Goal: Information Seeking & Learning: Learn about a topic

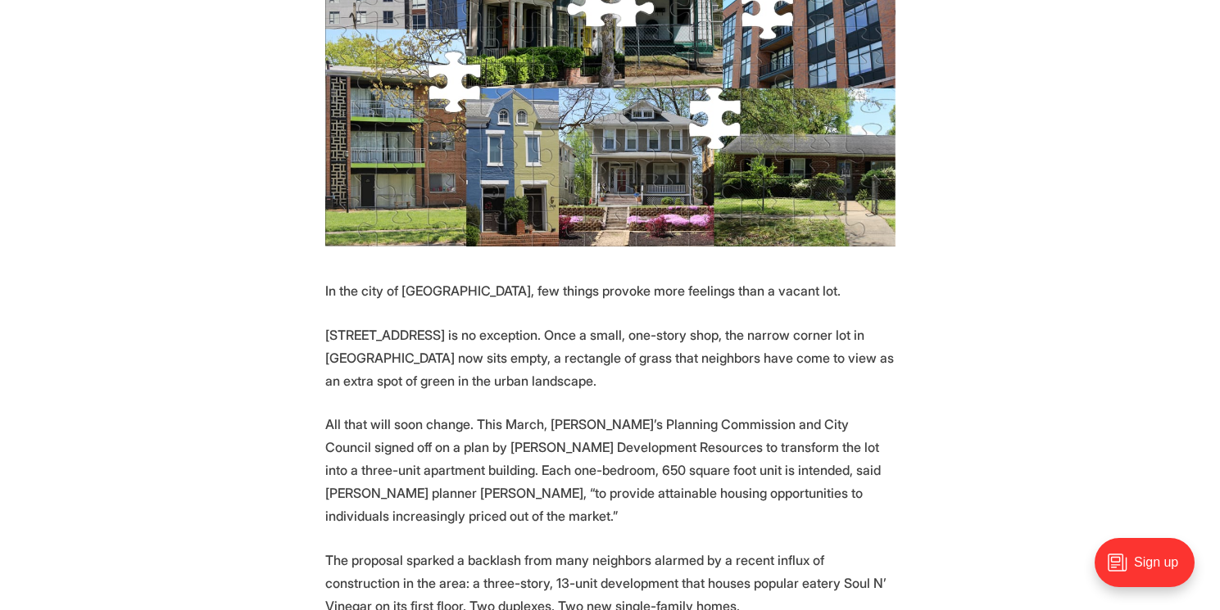
scroll to position [508, 0]
drag, startPoint x: 802, startPoint y: 429, endPoint x: 373, endPoint y: 463, distance: 430.5
click at [373, 463] on p "All that will soon change. This March, [PERSON_NAME]’s Planning Commission and …" at bounding box center [610, 469] width 570 height 115
copy p "[PERSON_NAME]"
click at [496, 465] on p "All that will soon change. This March, [PERSON_NAME]’s Planning Commission and …" at bounding box center [610, 469] width 570 height 115
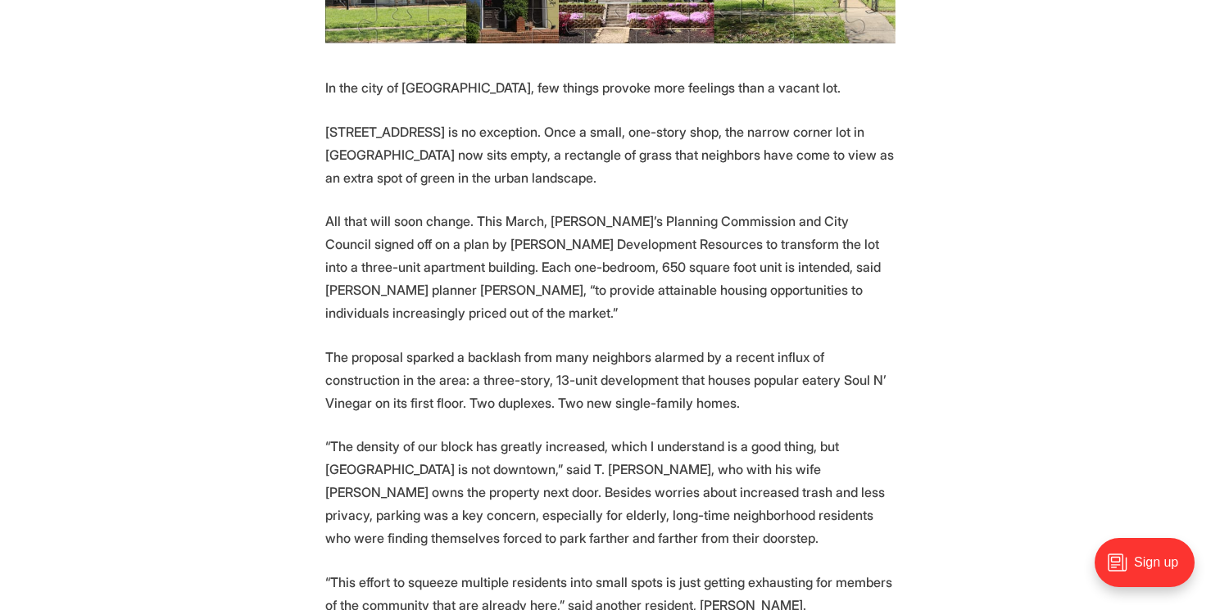
scroll to position [722, 0]
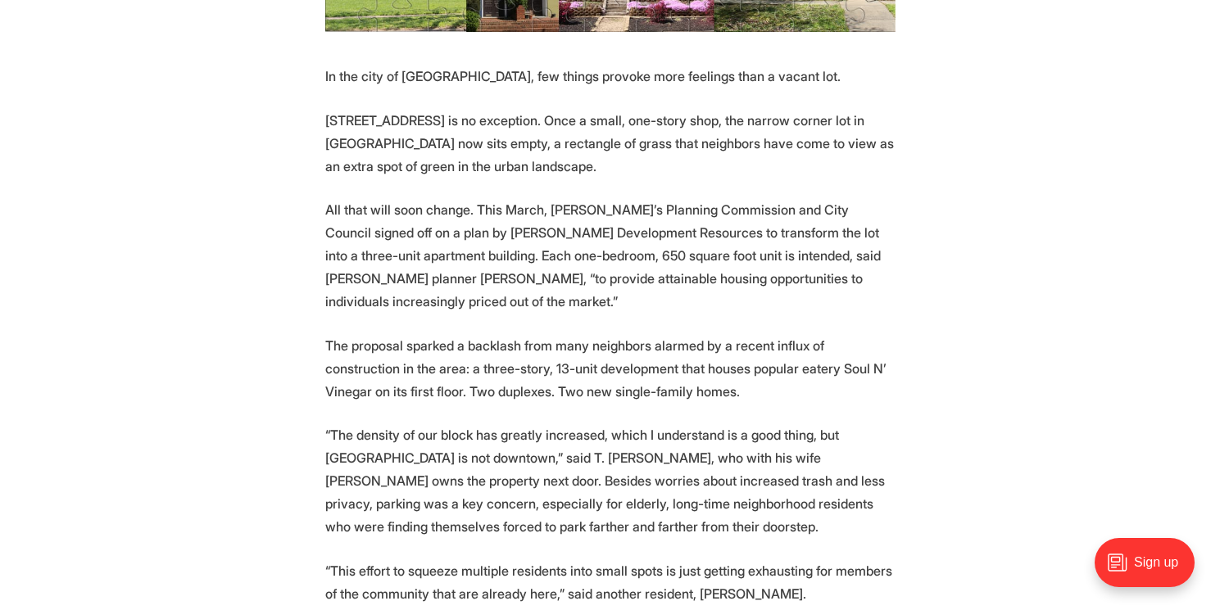
click at [365, 334] on p "The proposal sparked a backlash from many neighbors alarmed by a recent influx …" at bounding box center [610, 368] width 570 height 69
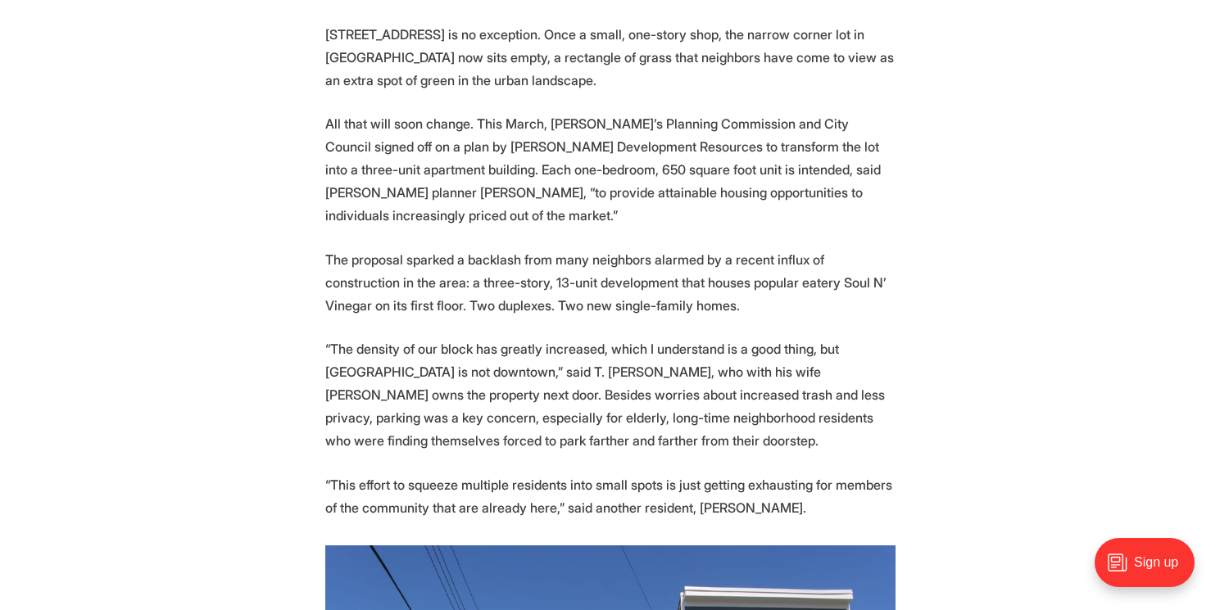
scroll to position [809, 0]
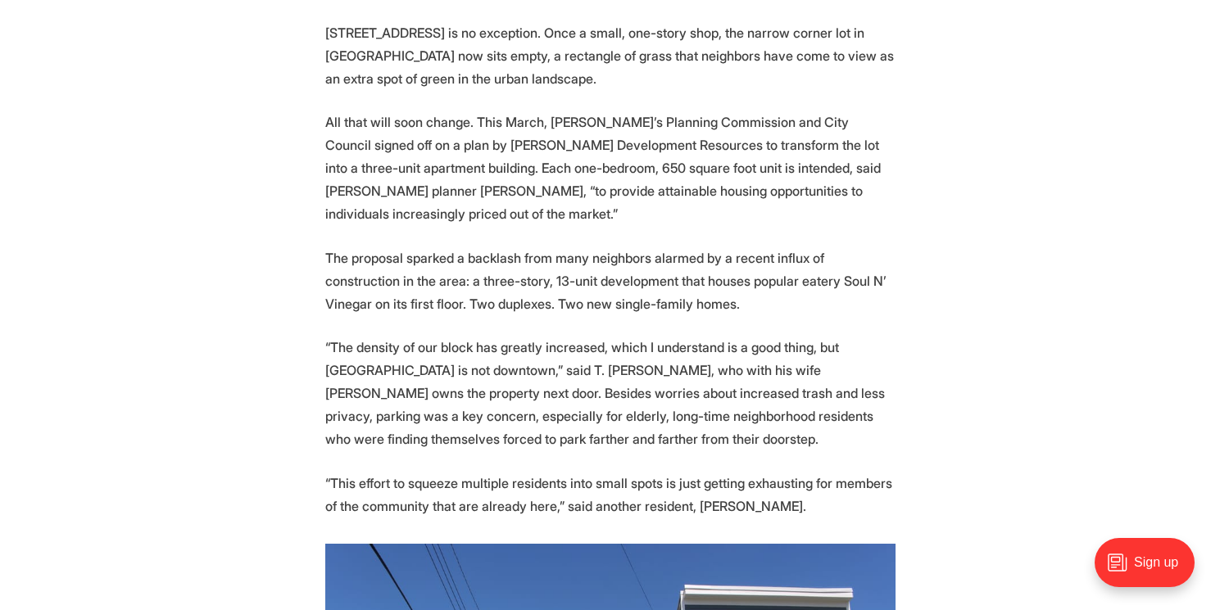
drag, startPoint x: 328, startPoint y: 229, endPoint x: 737, endPoint y: 256, distance: 409.7
click at [741, 259] on p "The proposal sparked a backlash from many neighbors alarmed by a recent influx …" at bounding box center [610, 281] width 570 height 69
click at [737, 256] on p "The proposal sparked a backlash from many neighbors alarmed by a recent influx …" at bounding box center [610, 281] width 570 height 69
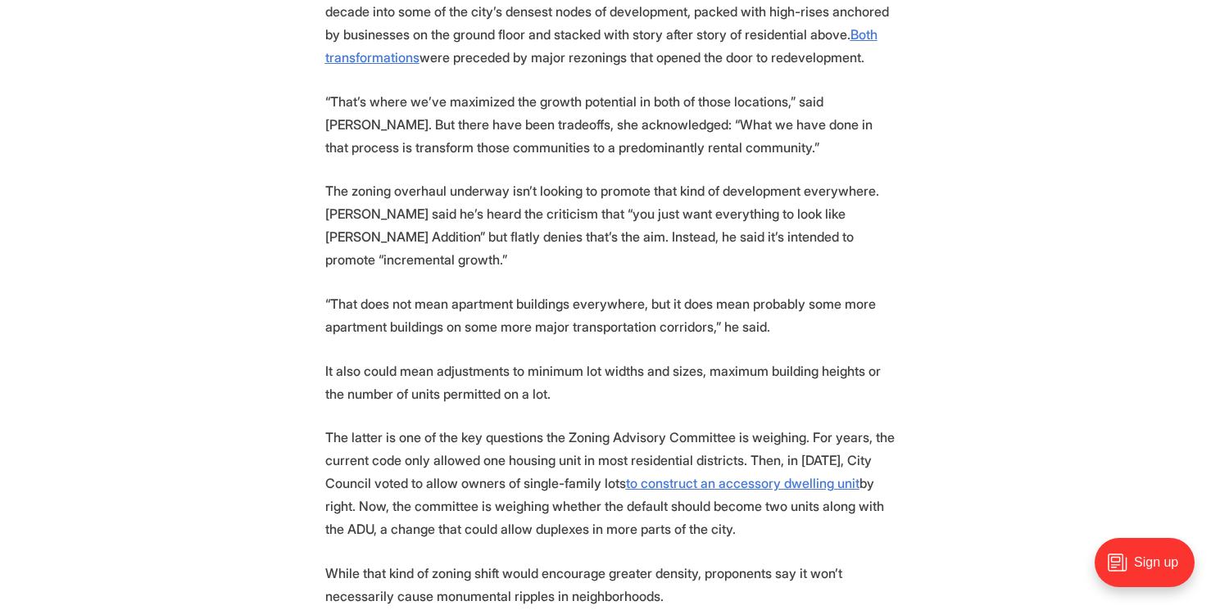
scroll to position [6887, 0]
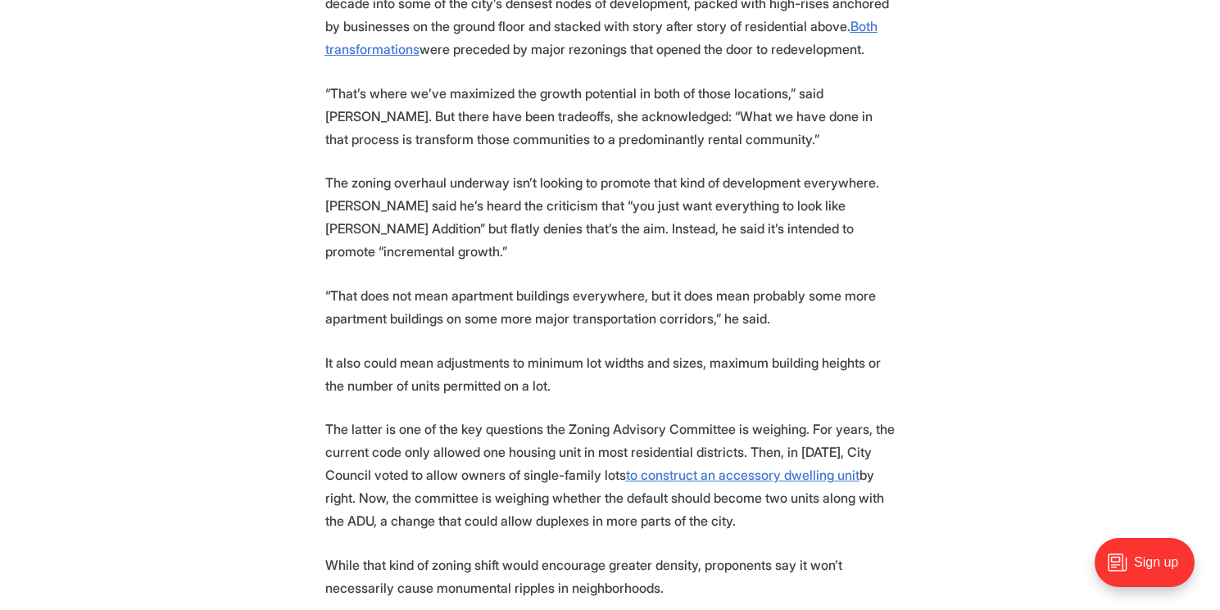
drag, startPoint x: 817, startPoint y: 370, endPoint x: 413, endPoint y: 386, distance: 404.1
copy p "Toccarra [PERSON_NAME]"
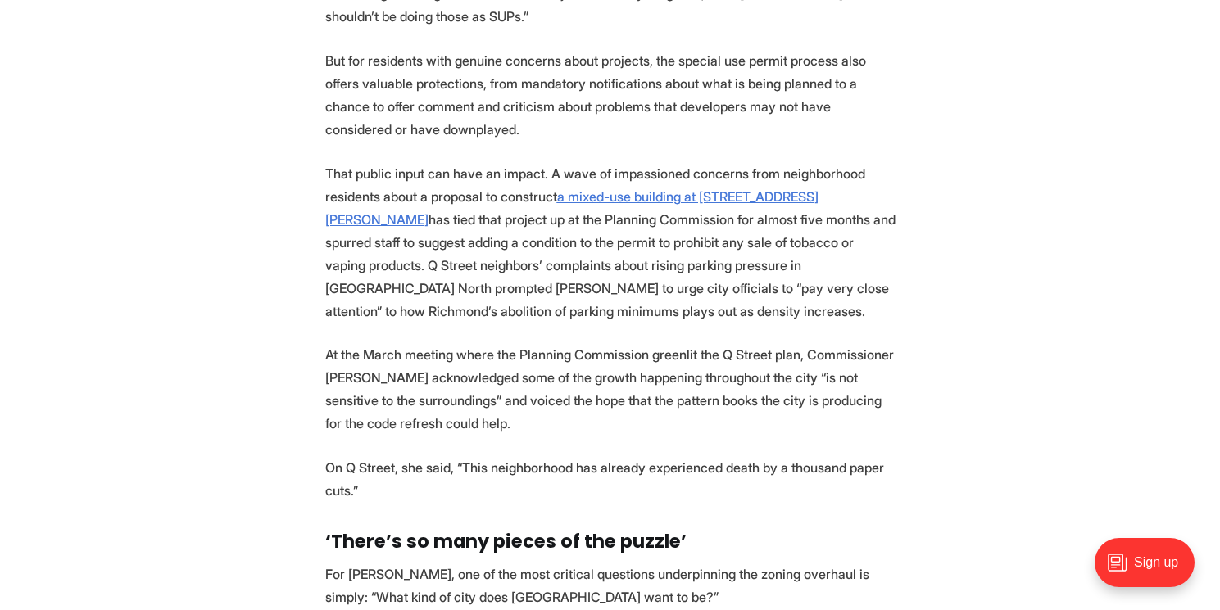
scroll to position [8370, 0]
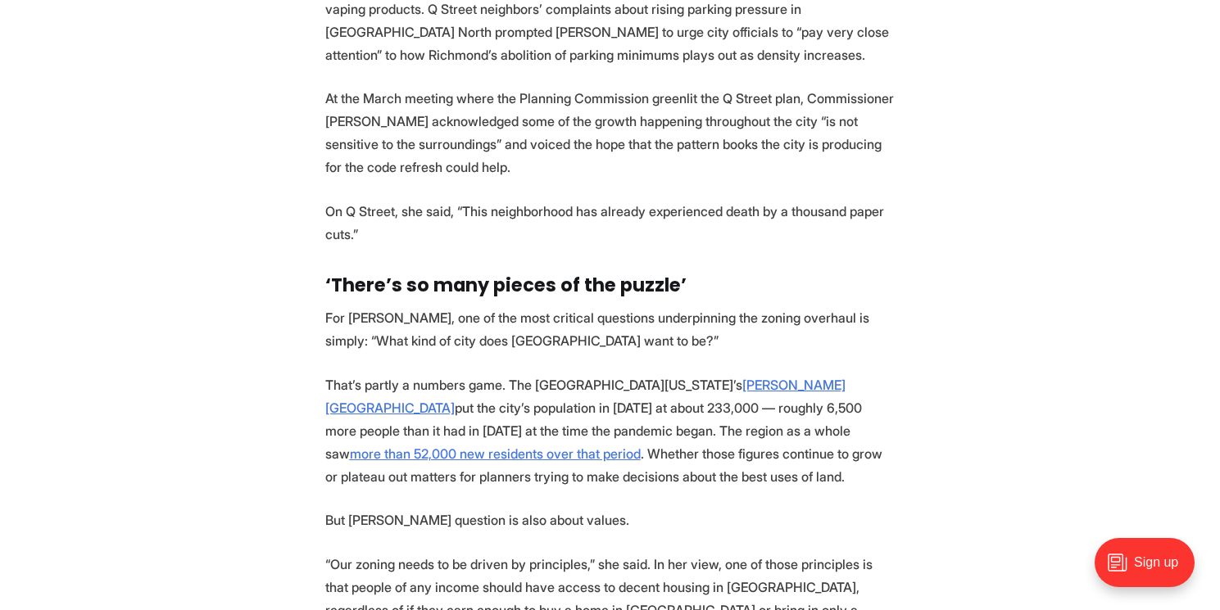
scroll to position [8595, 0]
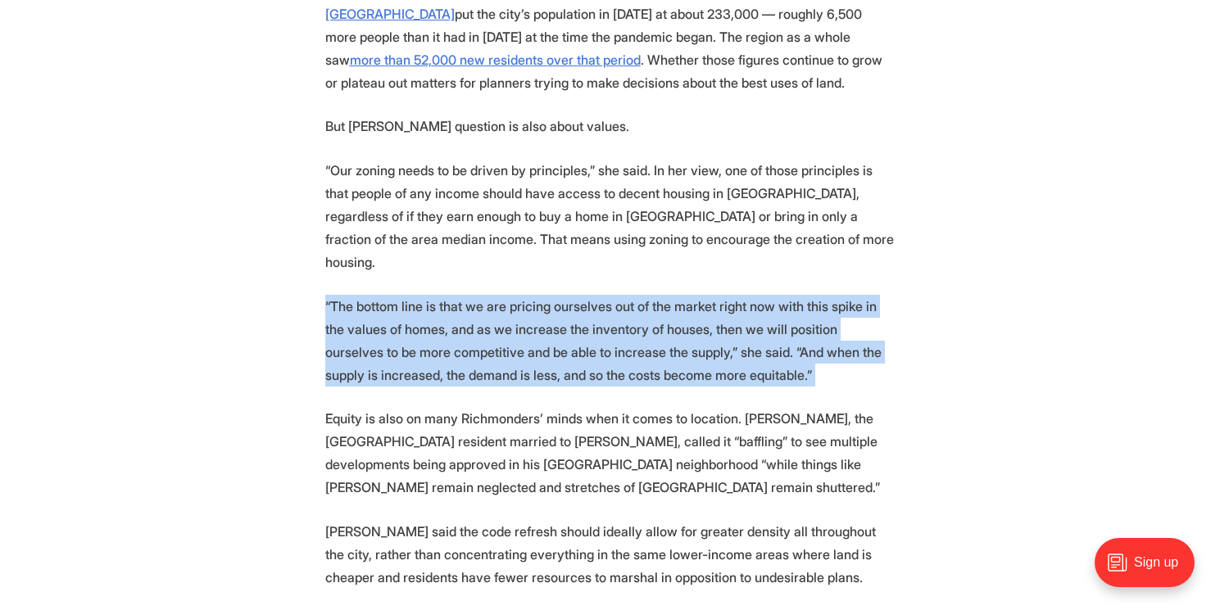
scroll to position [8991, 0]
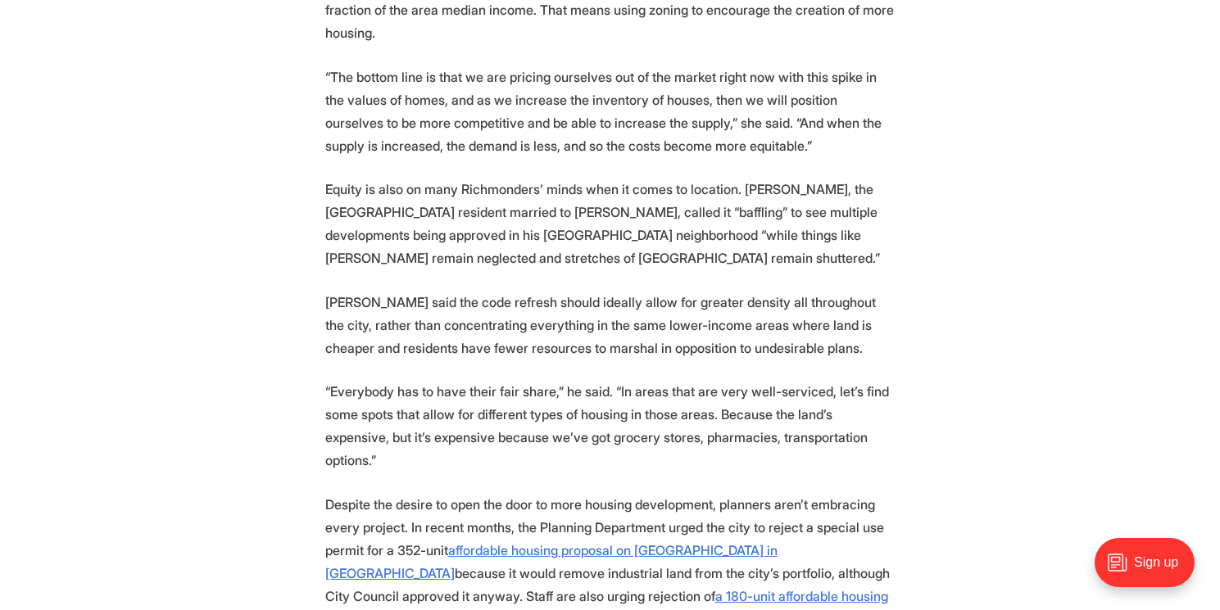
scroll to position [9218, 0]
click at [437, 492] on p "Despite the desire to open the door to more housing development, planners aren’…" at bounding box center [610, 595] width 570 height 206
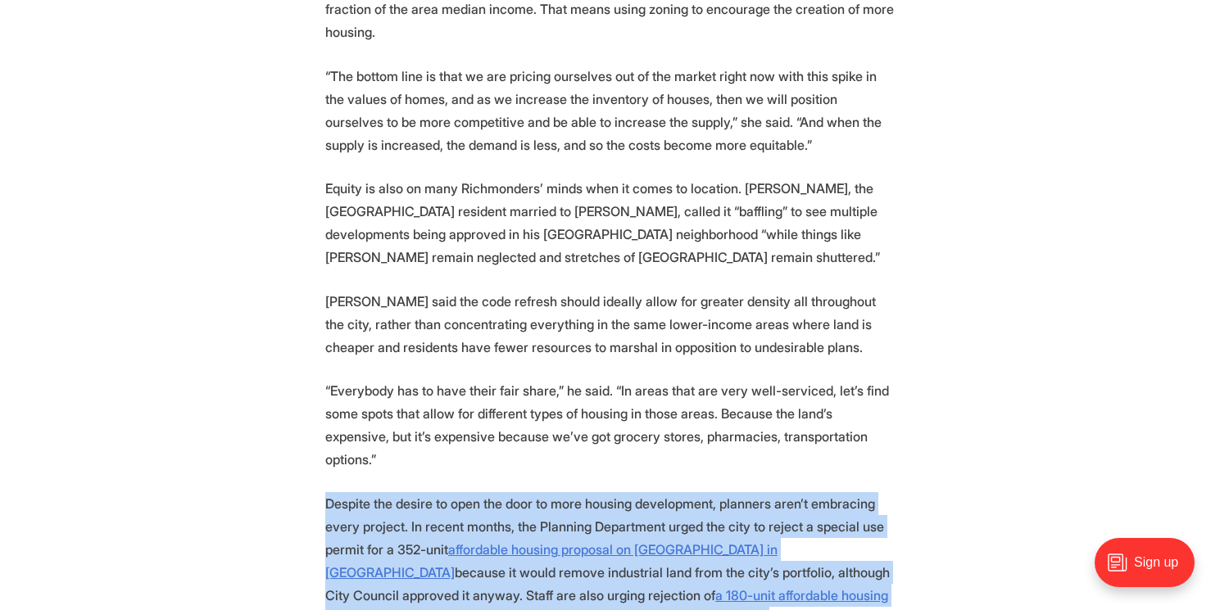
click at [437, 492] on p "Despite the desire to open the door to more housing development, planners aren’…" at bounding box center [610, 595] width 570 height 206
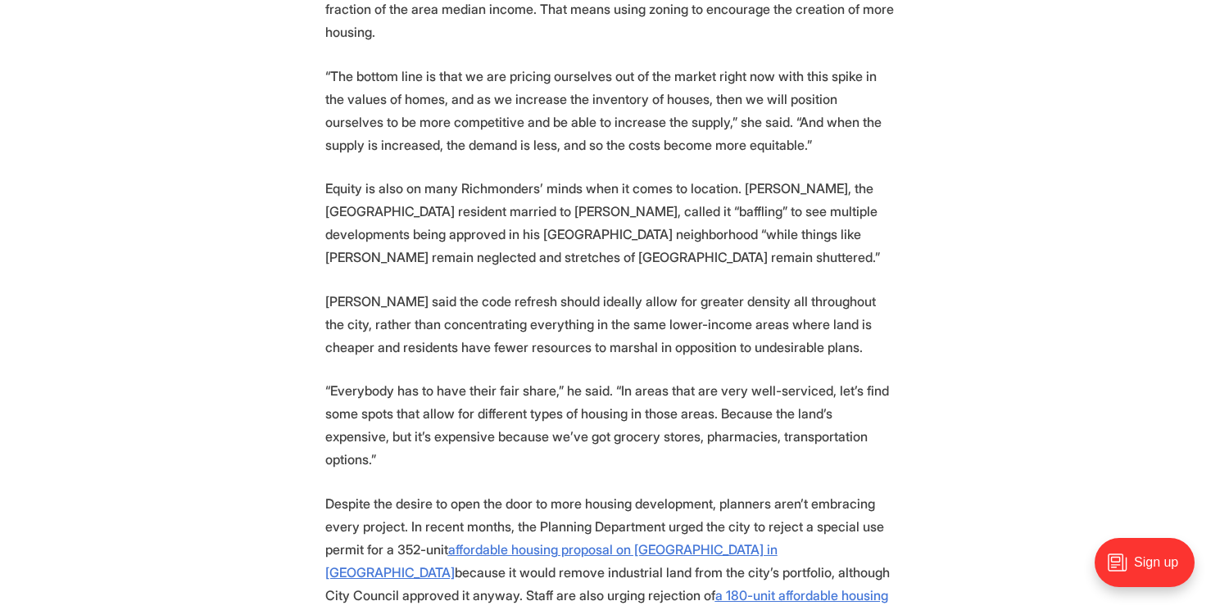
click at [437, 492] on p "Despite the desire to open the door to more housing development, planners aren’…" at bounding box center [610, 595] width 570 height 206
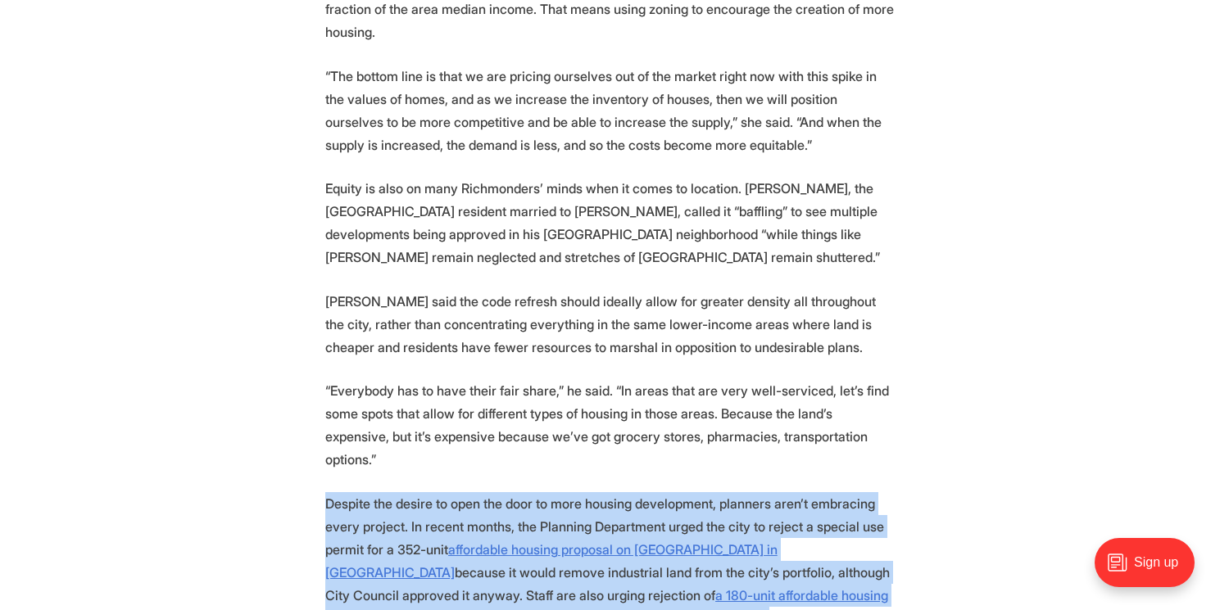
click at [374, 492] on p "Despite the desire to open the door to more housing development, planners aren’…" at bounding box center [610, 595] width 570 height 206
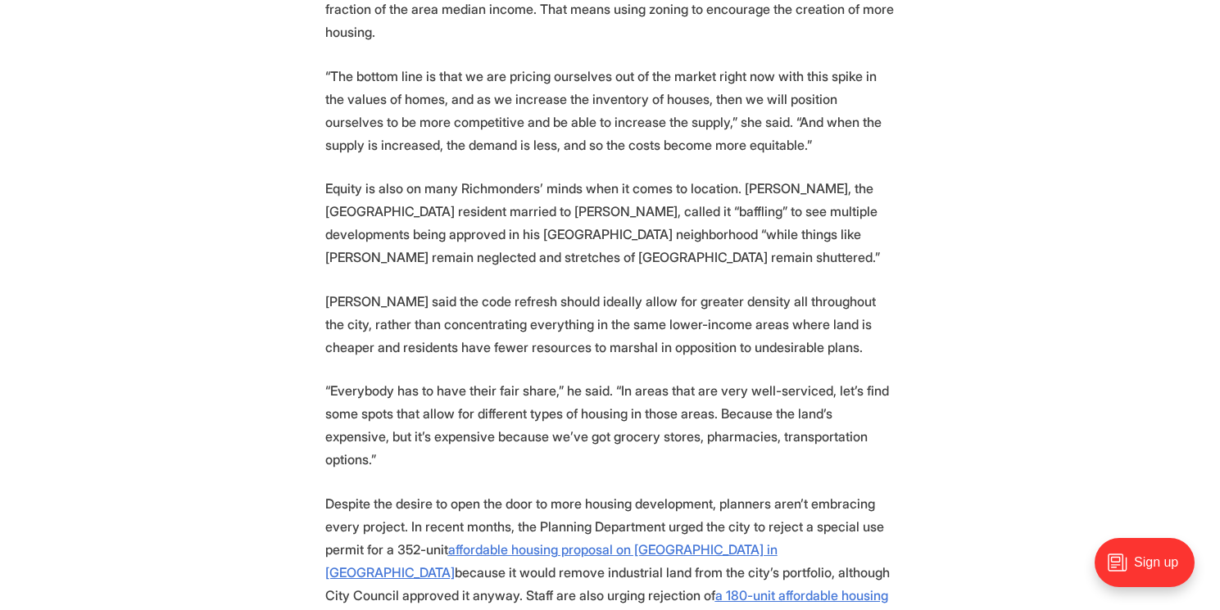
click at [374, 492] on p "Despite the desire to open the door to more housing development, planners aren’…" at bounding box center [610, 595] width 570 height 206
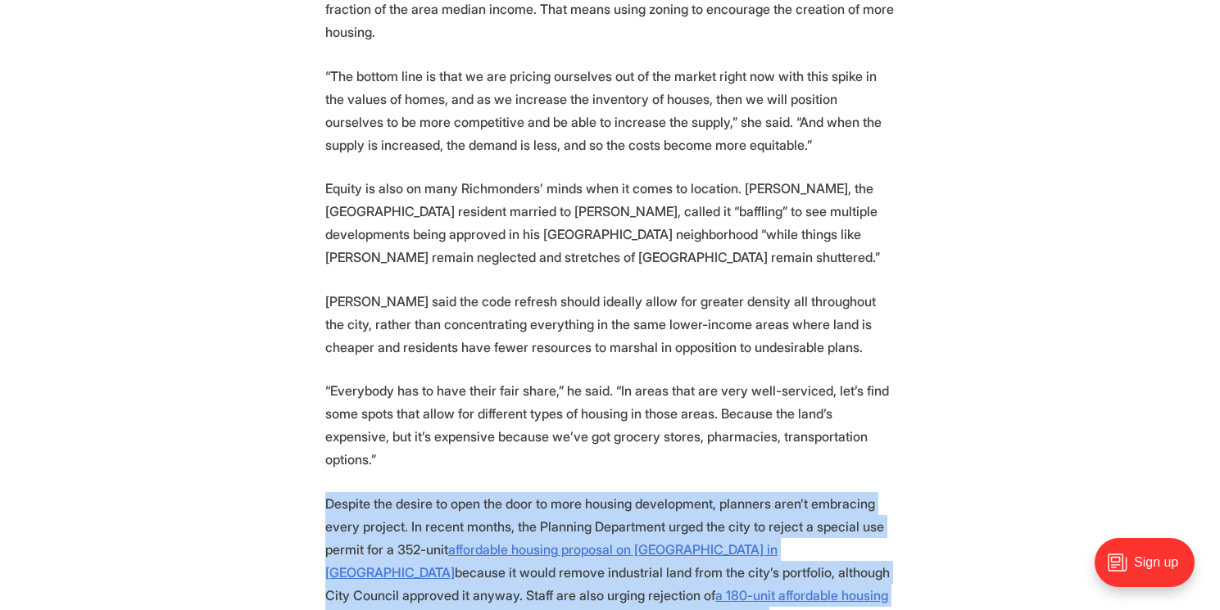
click at [374, 492] on p "Despite the desire to open the door to more housing development, planners aren’…" at bounding box center [610, 595] width 570 height 206
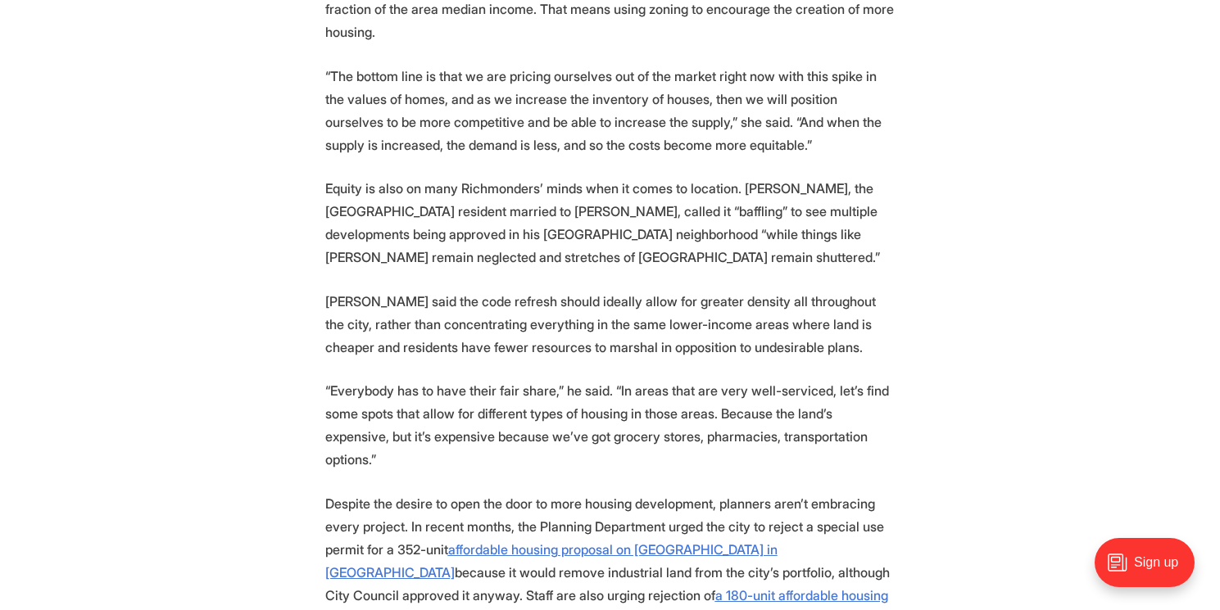
click at [453, 492] on p "Despite the desire to open the door to more housing development, planners aren’…" at bounding box center [610, 595] width 570 height 206
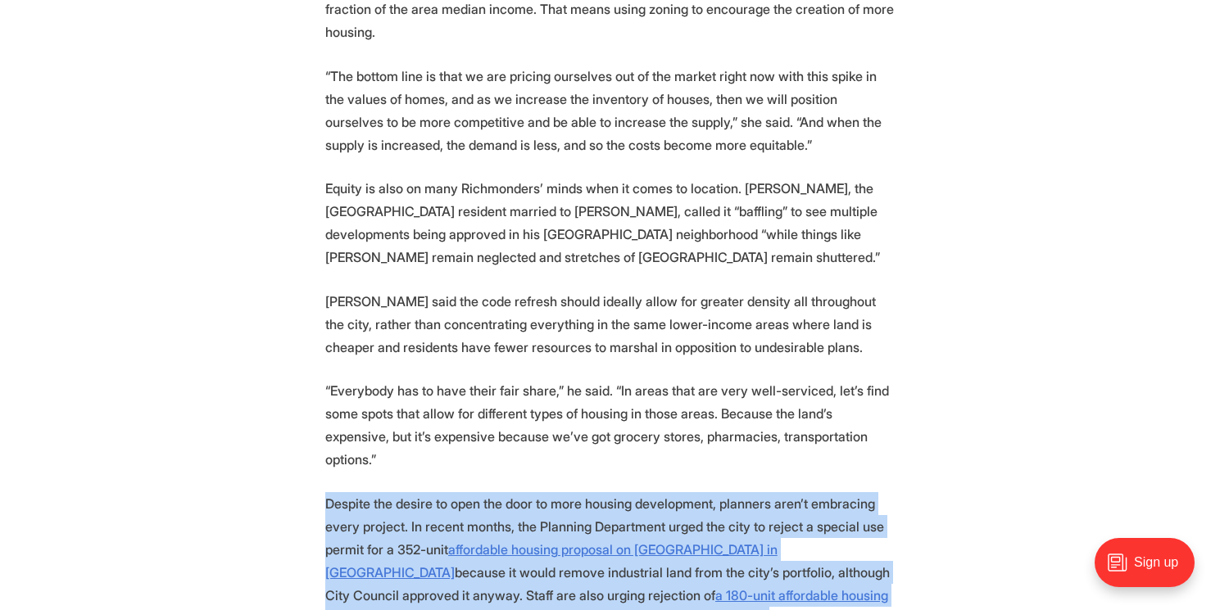
click at [482, 492] on p "Despite the desire to open the door to more housing development, planners aren’…" at bounding box center [610, 595] width 570 height 206
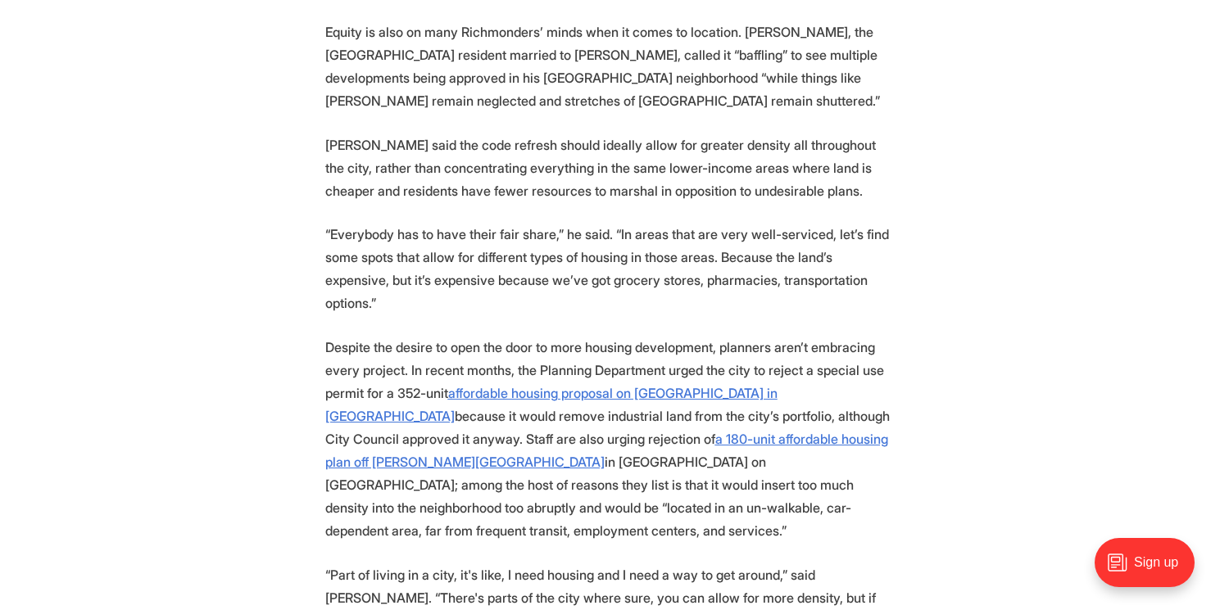
scroll to position [9377, 0]
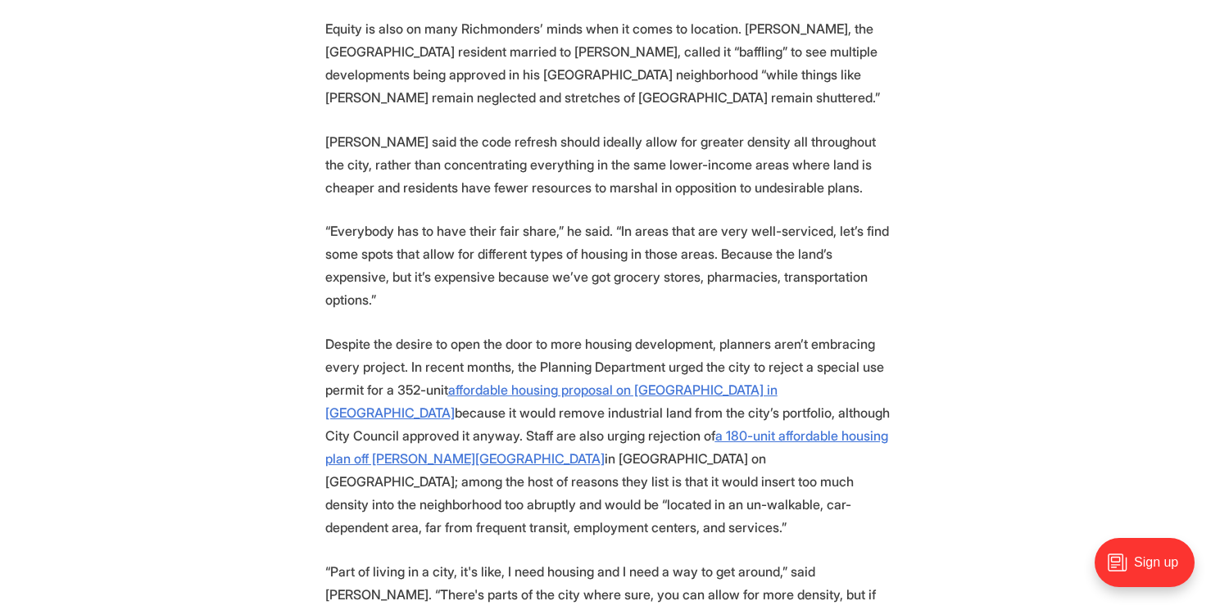
drag, startPoint x: 873, startPoint y: 416, endPoint x: 313, endPoint y: 374, distance: 561.8
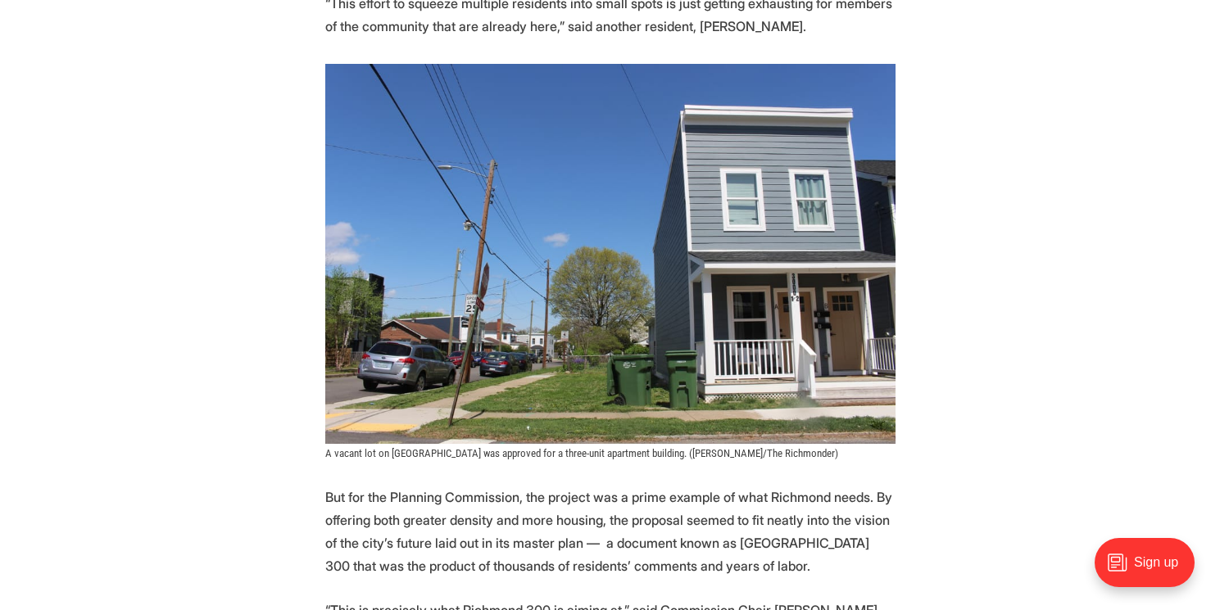
scroll to position [0, 0]
